Goal: Find contact information: Find contact information

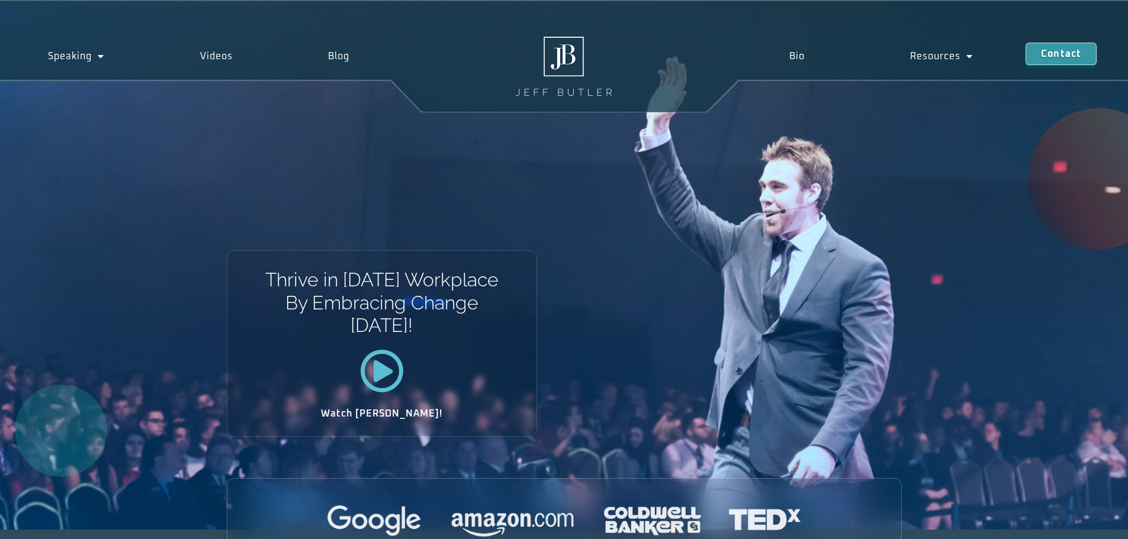
click at [1068, 37] on div "Bio Resources Media Meeting planners Bio Resources Media Meeting planners Conta…" at bounding box center [929, 56] width 398 height 39
click at [1074, 58] on link "Contact" at bounding box center [1060, 49] width 71 height 22
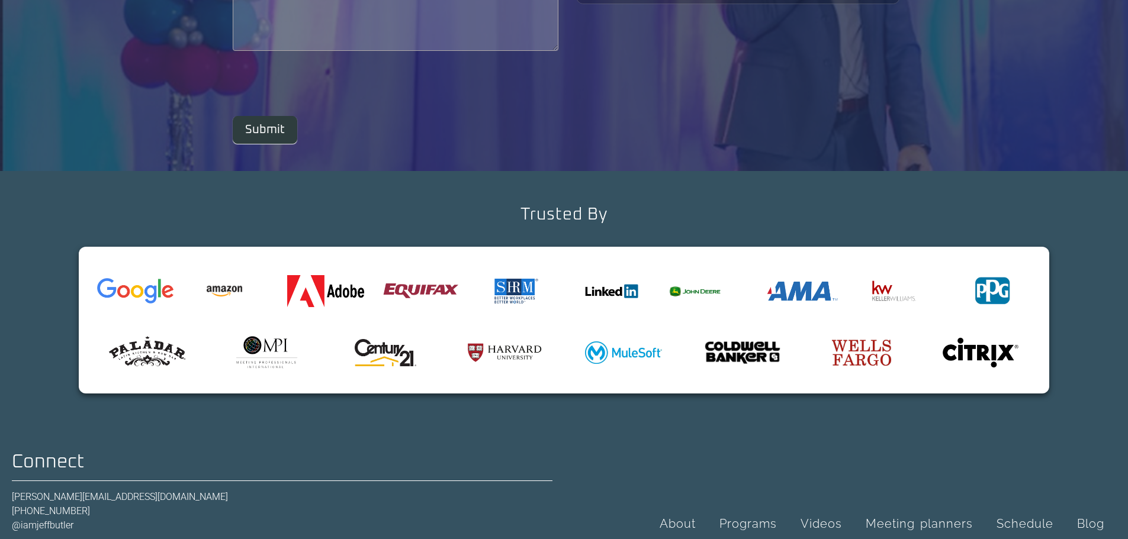
scroll to position [389, 0]
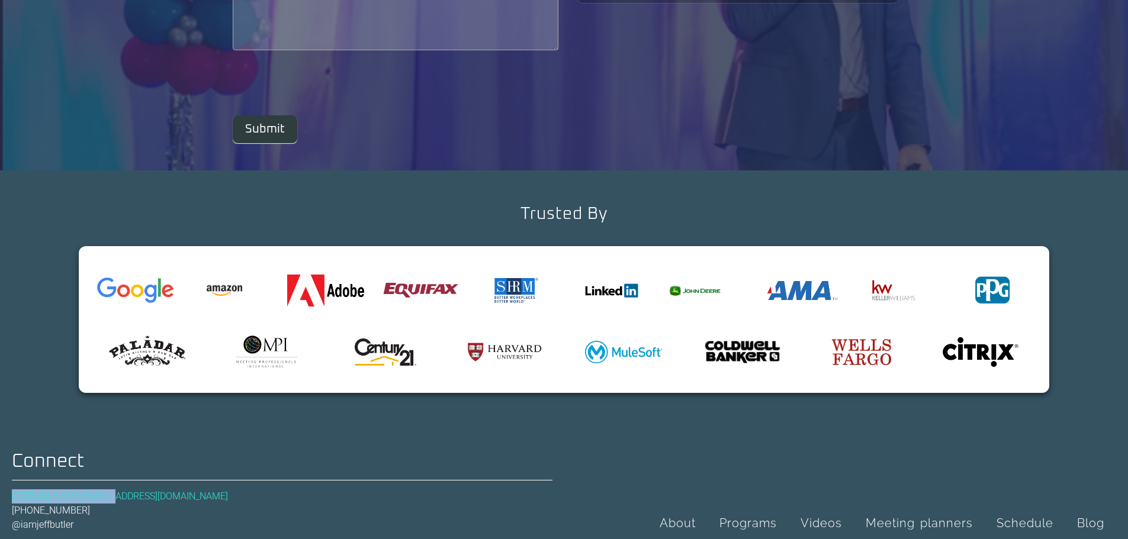
drag, startPoint x: 3, startPoint y: 495, endPoint x: 90, endPoint y: 502, distance: 87.3
click at [90, 502] on div "Connect jeff@jeffjbutler.com (510) 859-3742 @iamjeffbutler Facebook Twitter Ins…" at bounding box center [564, 508] width 1128 height 136
copy link "[PERSON_NAME][EMAIL_ADDRESS][DOMAIN_NAME]"
